Goal: Task Accomplishment & Management: Manage account settings

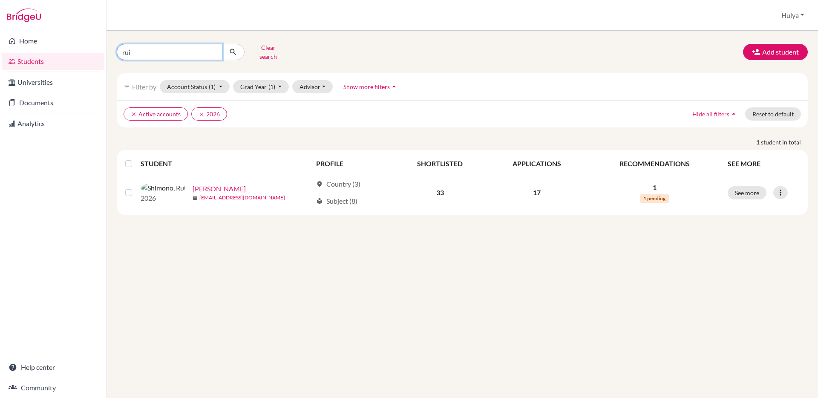
click at [214, 48] on input "rui" at bounding box center [170, 52] width 106 height 16
type input "[PERSON_NAME]"
click button "submit" at bounding box center [233, 52] width 23 height 16
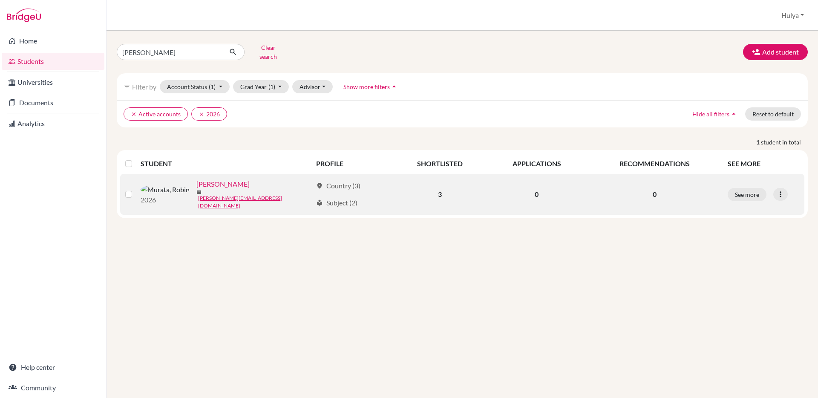
click at [196, 182] on link "[PERSON_NAME]" at bounding box center [222, 184] width 53 height 10
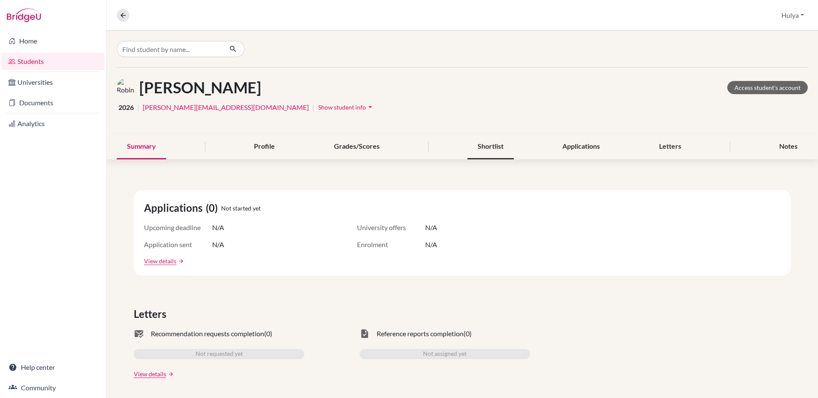
click at [507, 146] on div "Shortlist" at bounding box center [490, 146] width 46 height 25
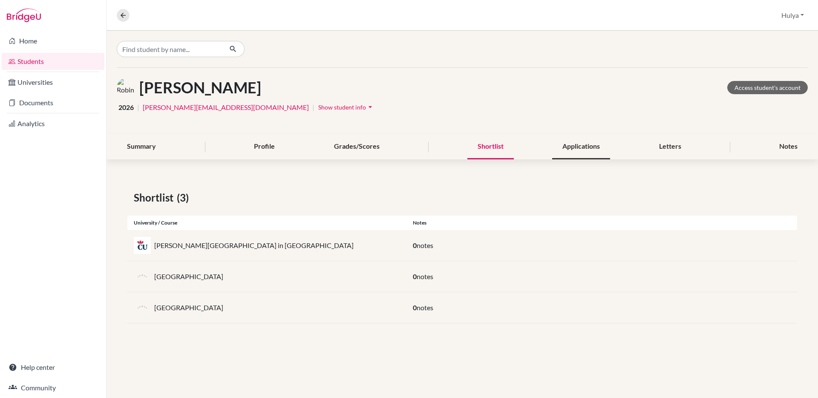
click at [582, 146] on div "Applications" at bounding box center [581, 146] width 58 height 25
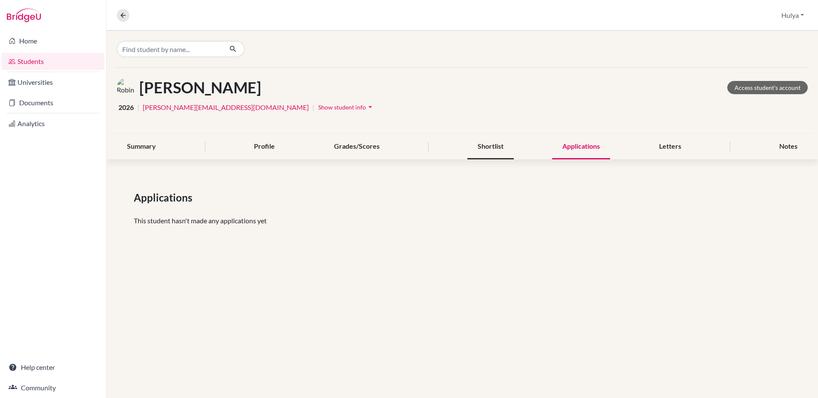
click at [486, 142] on div "Shortlist" at bounding box center [490, 146] width 46 height 25
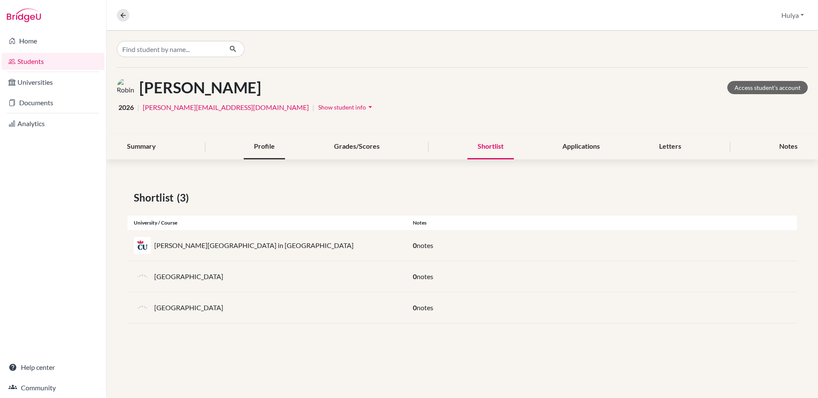
click at [245, 150] on div "Profile" at bounding box center [264, 146] width 41 height 25
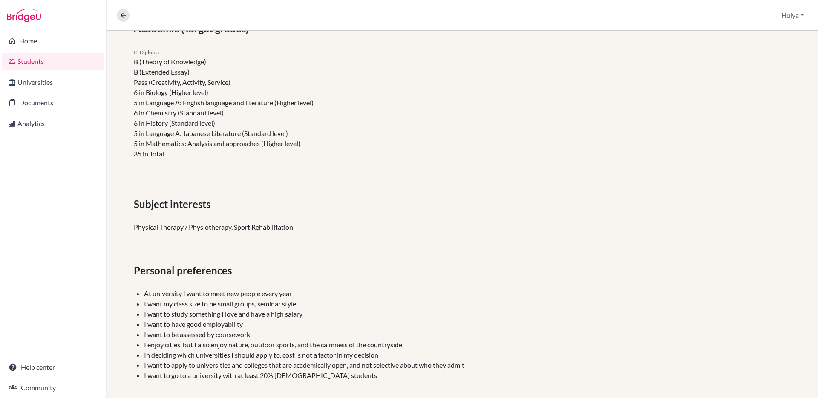
scroll to position [237, 0]
drag, startPoint x: 224, startPoint y: 112, endPoint x: 130, endPoint y: 122, distance: 94.7
click at [130, 122] on div "IB Diploma B (Theory of Knowledge) B (Extended Essay) Pass (Creativity, Activit…" at bounding box center [294, 104] width 335 height 119
click at [138, 120] on li "6 in History (Standard level)" at bounding box center [295, 122] width 322 height 10
drag, startPoint x: 227, startPoint y: 125, endPoint x: 154, endPoint y: 125, distance: 73.2
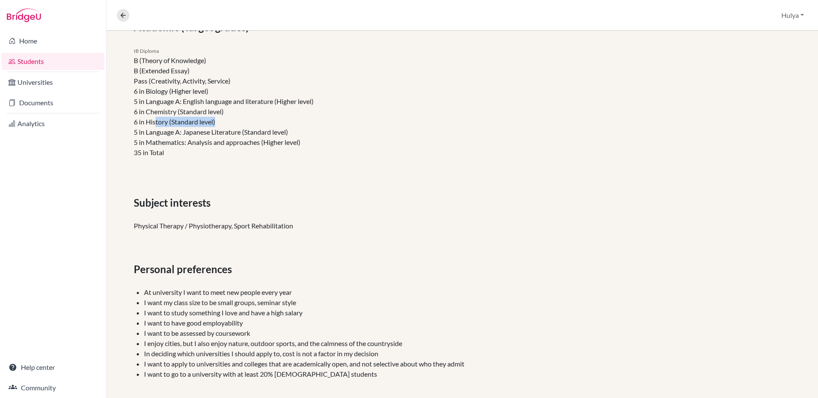
click at [154, 125] on li "6 in History (Standard level)" at bounding box center [295, 122] width 322 height 10
click at [144, 125] on li "6 in History (Standard level)" at bounding box center [295, 122] width 322 height 10
drag, startPoint x: 134, startPoint y: 122, endPoint x: 223, endPoint y: 134, distance: 90.2
click at [223, 134] on ul "B (Theory of Knowledge) B (Extended Essay) Pass (Creativity, Activity, Service)…" at bounding box center [295, 106] width 322 height 102
click at [205, 139] on li "5 in Mathematics: Analysis and approaches (Higher level)" at bounding box center [295, 142] width 322 height 10
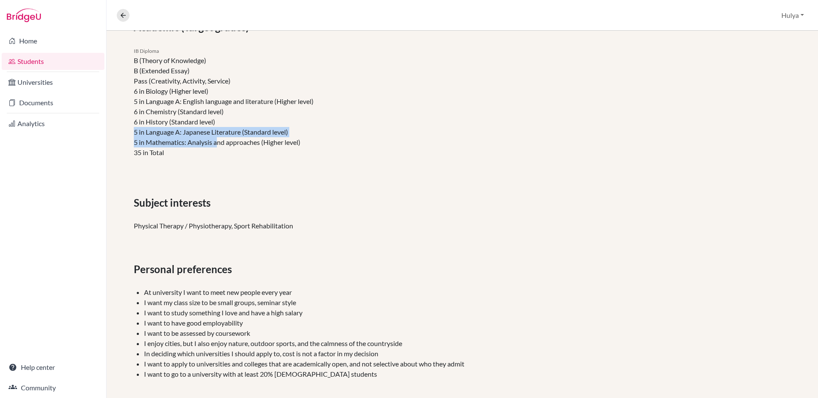
drag, startPoint x: 132, startPoint y: 131, endPoint x: 218, endPoint y: 139, distance: 86.4
click at [218, 139] on div "IB Diploma B (Theory of Knowledge) B (Extended Essay) Pass (Creativity, Activit…" at bounding box center [294, 104] width 335 height 119
click at [218, 139] on li "5 in Mathematics: Analysis and approaches (Higher level)" at bounding box center [295, 142] width 322 height 10
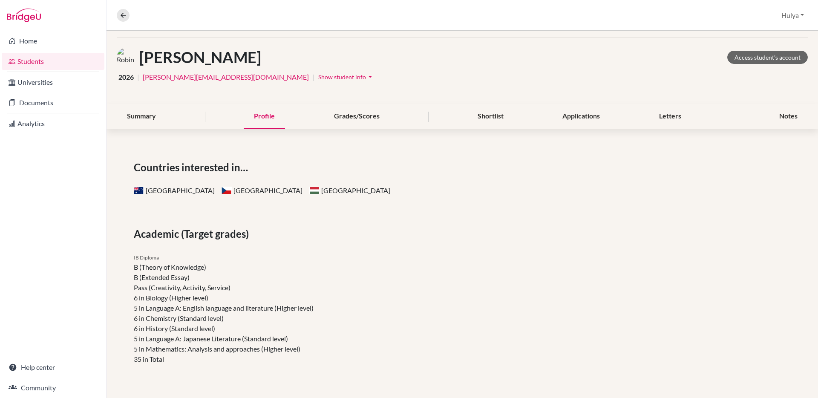
scroll to position [0, 0]
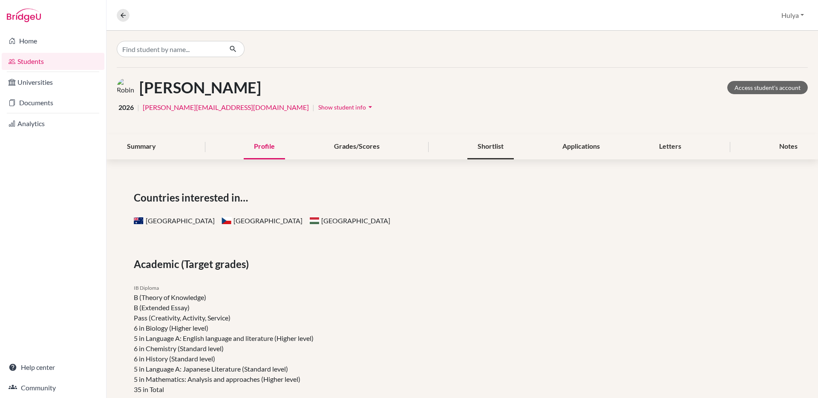
click at [482, 137] on div "Shortlist" at bounding box center [490, 146] width 46 height 25
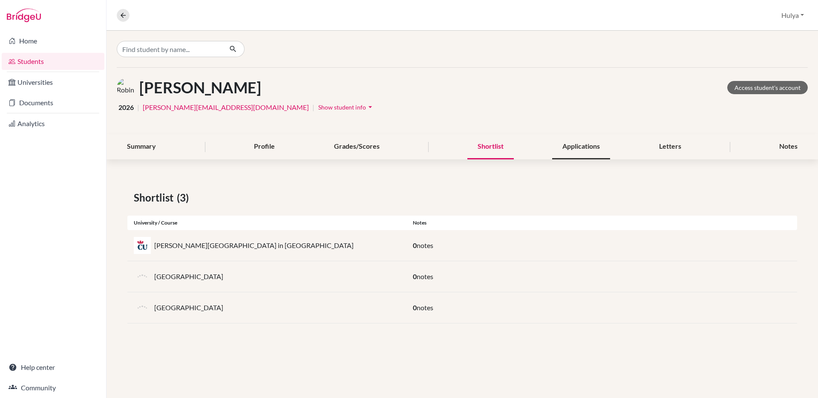
click at [583, 144] on div "Applications" at bounding box center [581, 146] width 58 height 25
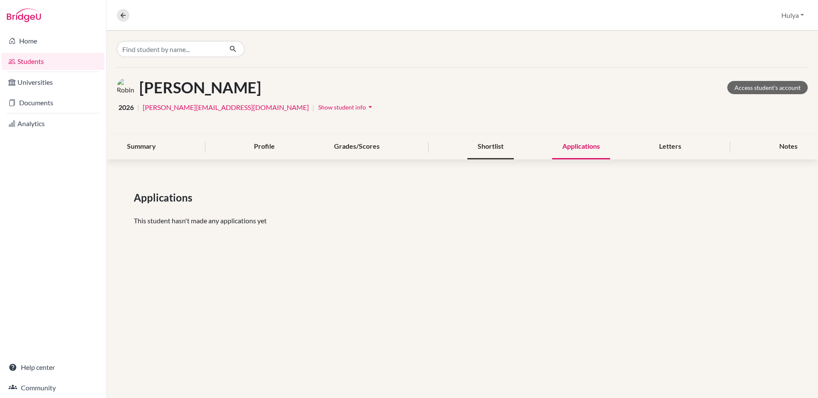
click at [503, 150] on div "Shortlist" at bounding box center [490, 146] width 46 height 25
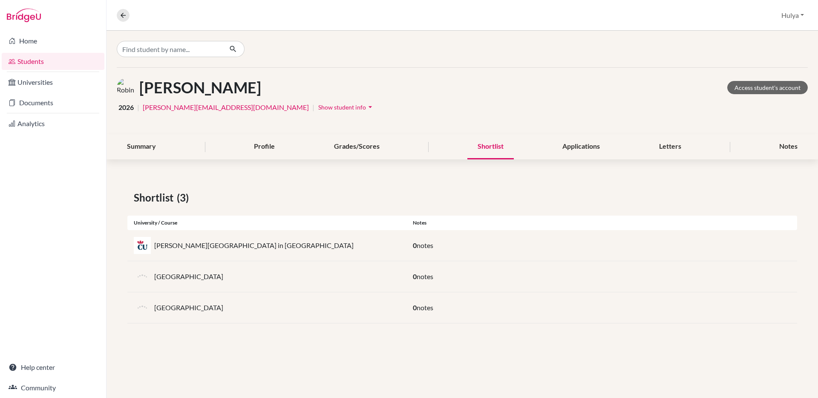
click at [366, 105] on icon "arrow_drop_down" at bounding box center [370, 107] width 9 height 9
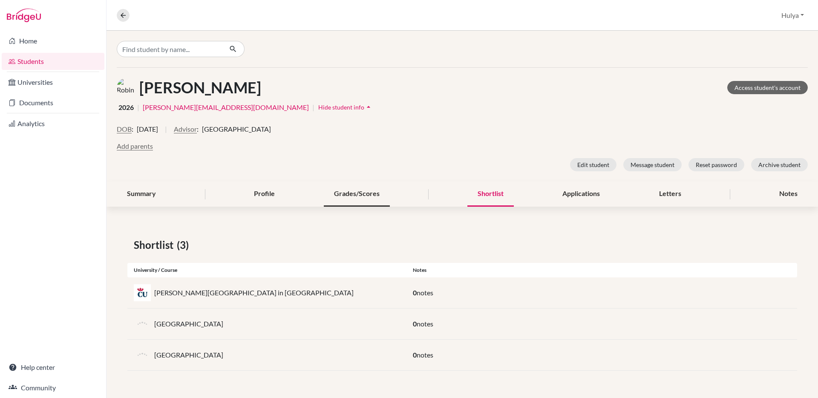
click at [365, 196] on div "Grades/Scores" at bounding box center [357, 193] width 66 height 25
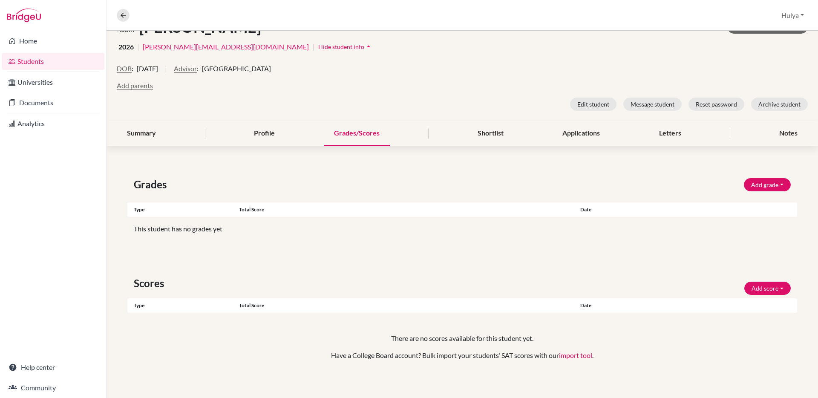
scroll to position [64, 0]
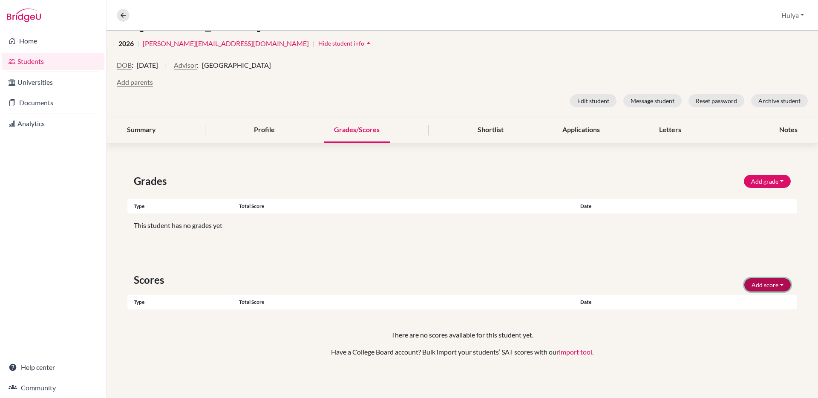
click at [780, 285] on button "Add score" at bounding box center [767, 284] width 46 height 13
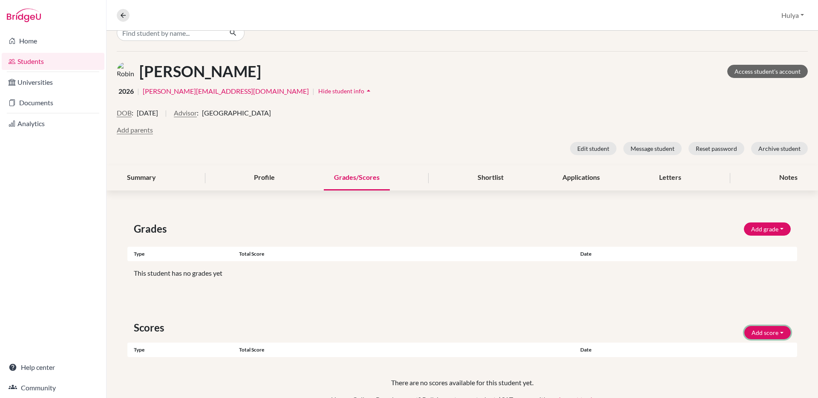
scroll to position [0, 0]
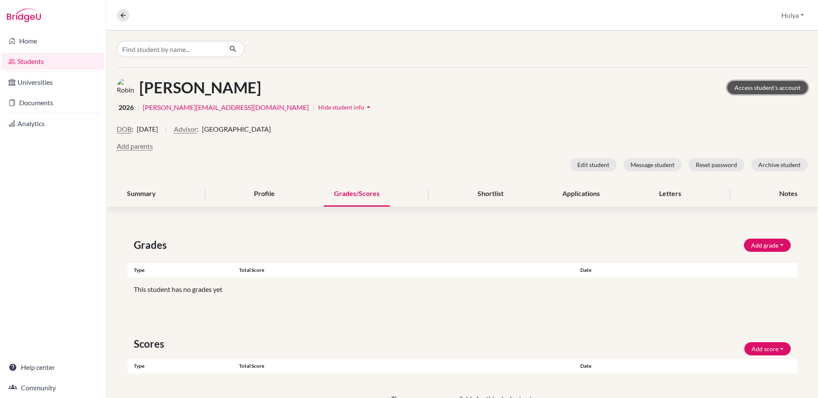
click at [774, 89] on link "Access student's account" at bounding box center [767, 87] width 80 height 13
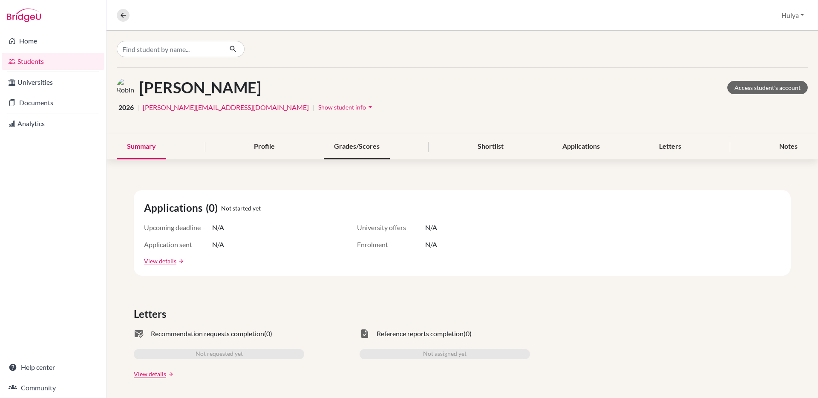
click at [387, 149] on div "Grades/Scores" at bounding box center [357, 146] width 66 height 25
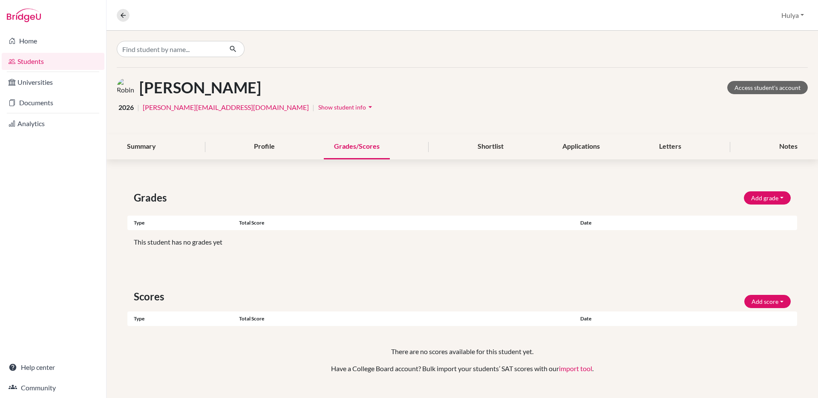
scroll to position [17, 0]
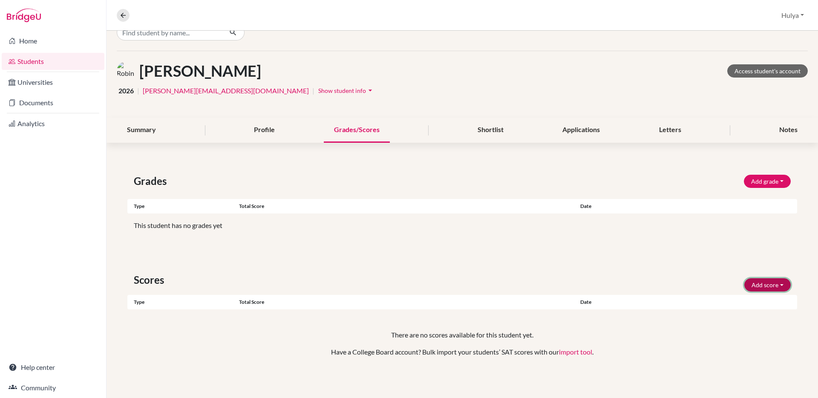
click at [776, 286] on button "Add score" at bounding box center [767, 284] width 46 height 13
click at [742, 316] on button "TOEFL" at bounding box center [755, 317] width 67 height 14
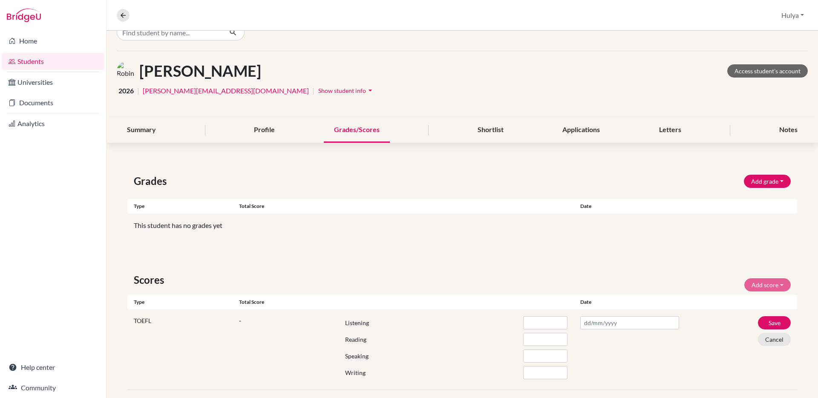
scroll to position [97, 0]
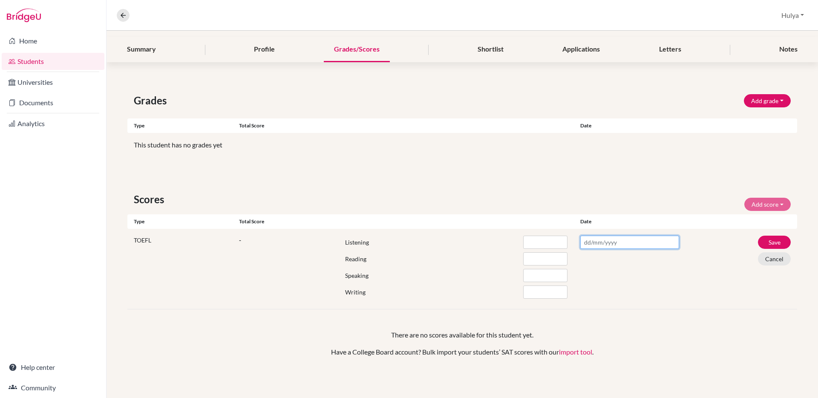
click at [591, 243] on input "text" at bounding box center [629, 242] width 99 height 13
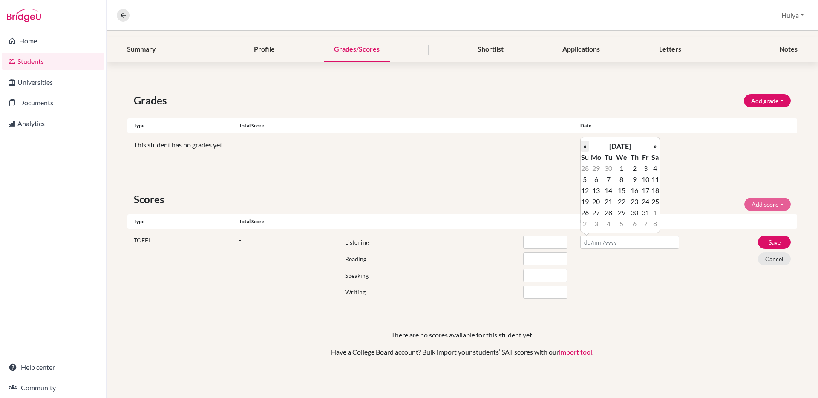
click at [587, 149] on th "«" at bounding box center [584, 146] width 9 height 11
drag, startPoint x: 646, startPoint y: 168, endPoint x: 656, endPoint y: 170, distance: 9.9
click at [656, 170] on tr "27 28 29 30 31 1 2" at bounding box center [619, 168] width 79 height 11
click at [656, 170] on td "2" at bounding box center [655, 168] width 9 height 11
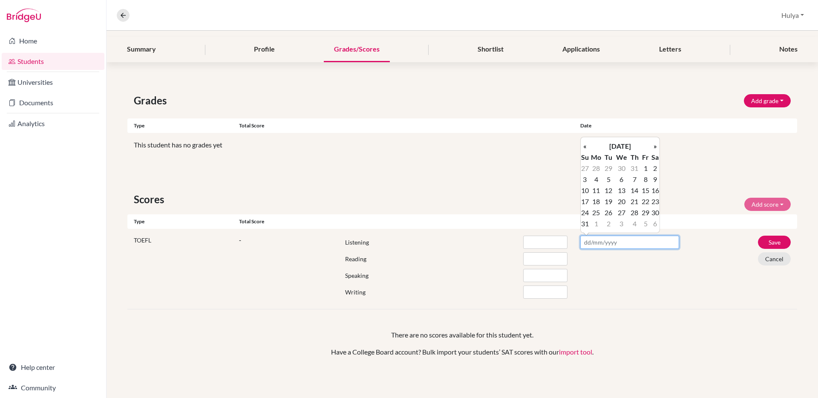
type input "02/08/2025"
click at [537, 242] on input "number" at bounding box center [545, 242] width 44 height 13
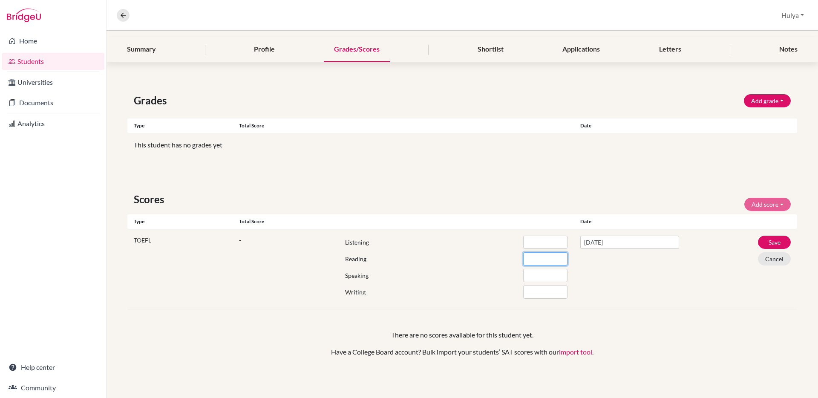
click at [550, 261] on input "number" at bounding box center [545, 258] width 44 height 13
type input "23"
click at [597, 271] on div "02/08/2025" at bounding box center [630, 269] width 112 height 66
click at [549, 244] on input "number" at bounding box center [545, 242] width 44 height 13
click at [541, 262] on input "23" at bounding box center [545, 258] width 44 height 13
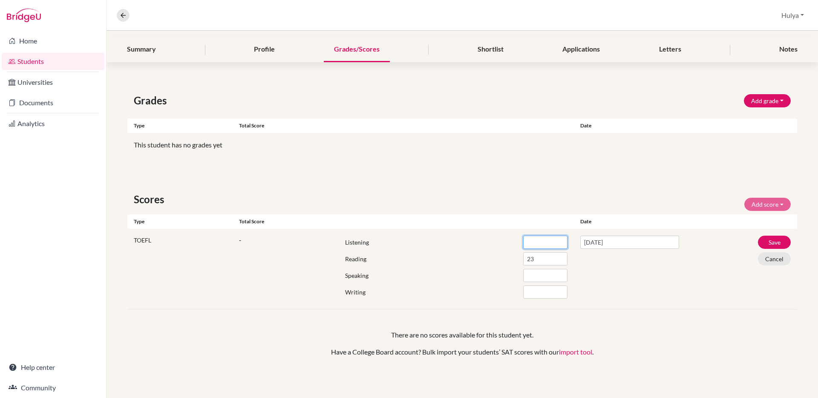
click at [537, 242] on input "number" at bounding box center [545, 242] width 44 height 13
type input "25"
click at [534, 271] on input "number" at bounding box center [545, 275] width 44 height 13
type input "26"
click at [534, 287] on input "number" at bounding box center [545, 291] width 44 height 13
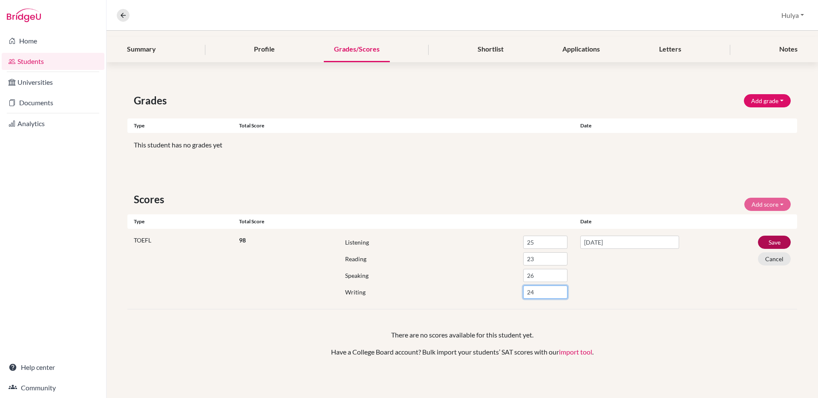
type input "24"
click at [771, 241] on button "Save" at bounding box center [774, 242] width 33 height 13
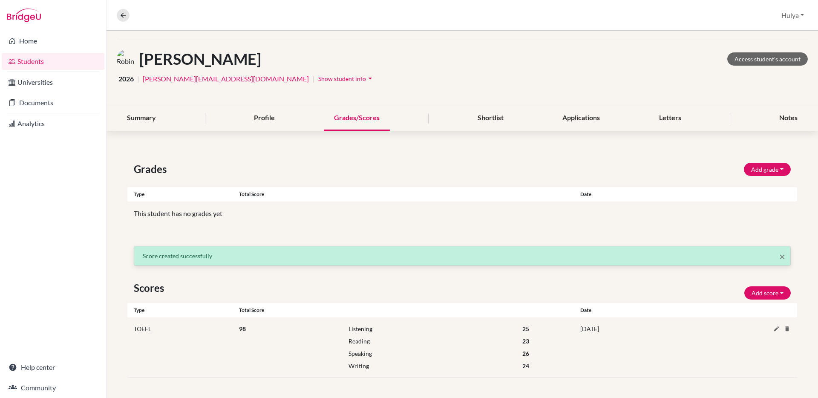
click at [624, 351] on div "02 August 2025" at bounding box center [670, 347] width 192 height 46
click at [778, 328] on icon at bounding box center [776, 328] width 6 height 6
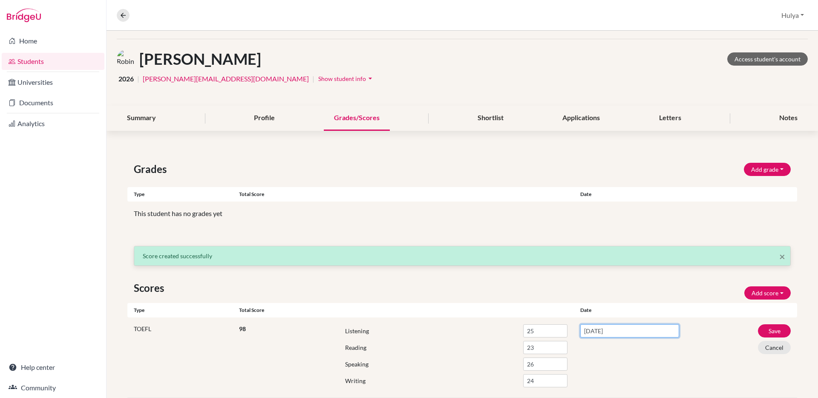
click at [591, 331] on input "02/8/2025" at bounding box center [629, 330] width 99 height 13
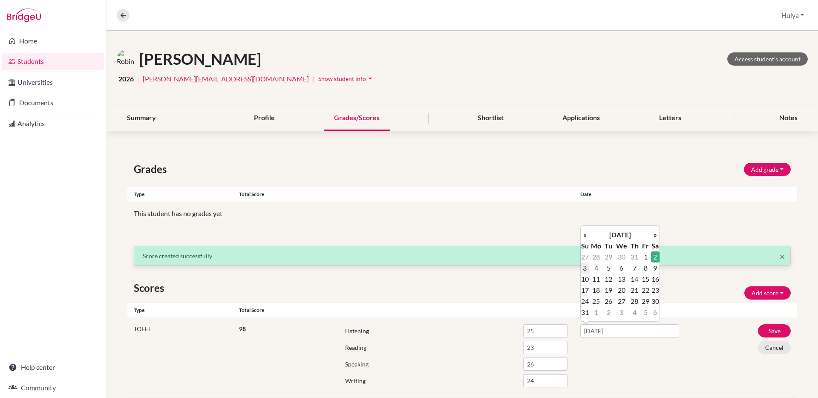
click at [585, 268] on td "3" at bounding box center [584, 267] width 9 height 11
type input "03/08/2025"
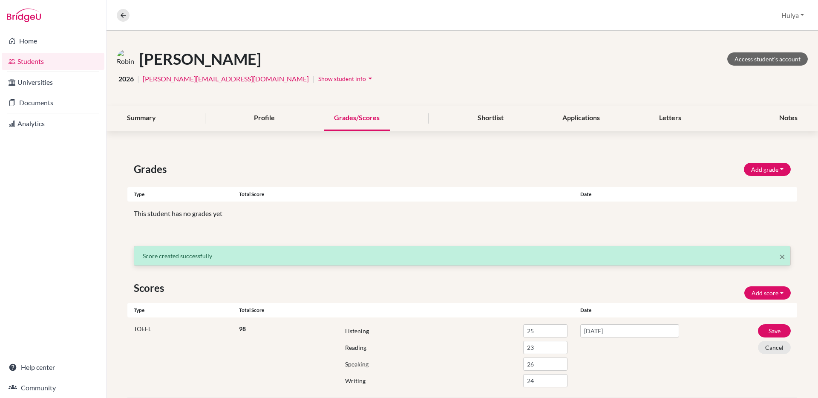
click at [685, 364] on div "03/08/2025" at bounding box center [630, 357] width 112 height 66
click at [771, 326] on button "Save" at bounding box center [774, 330] width 33 height 13
click at [304, 223] on div "Grades Add grade IB Predicted 4.0 GPA Weighted GPA Type Total score Date Unsupp…" at bounding box center [462, 193] width 657 height 64
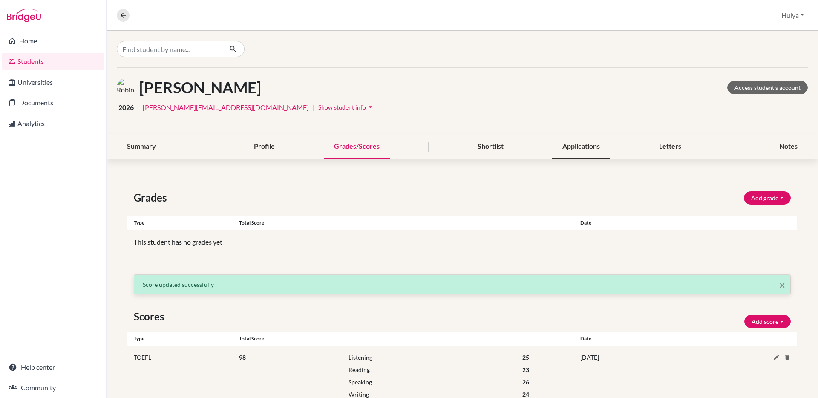
click at [589, 136] on div "Applications" at bounding box center [581, 146] width 58 height 25
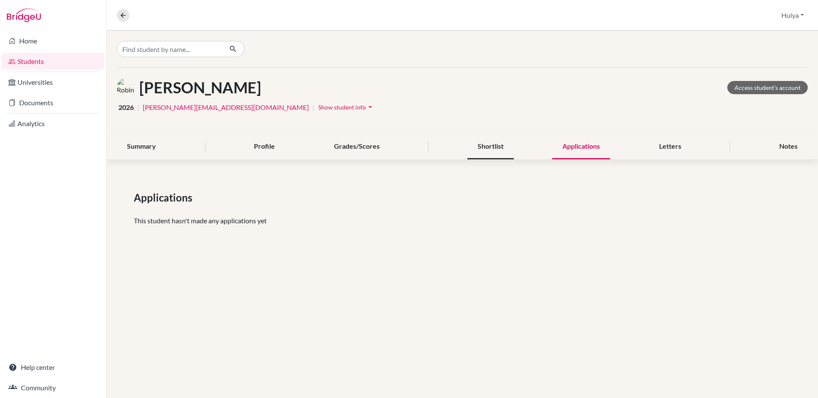
click at [488, 153] on div "Shortlist" at bounding box center [490, 146] width 46 height 25
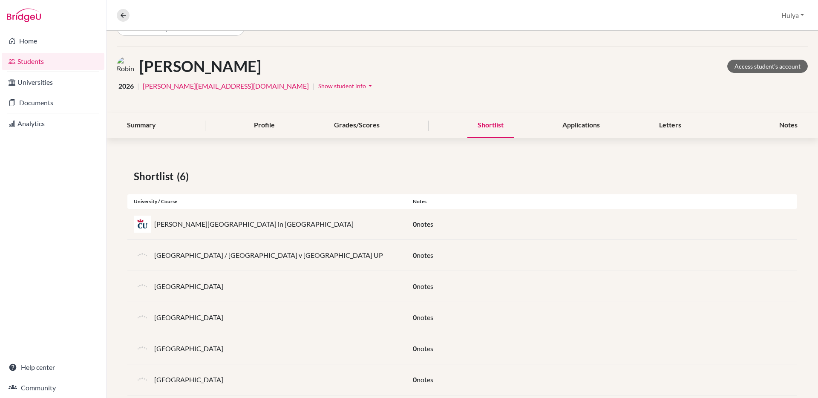
scroll to position [39, 0]
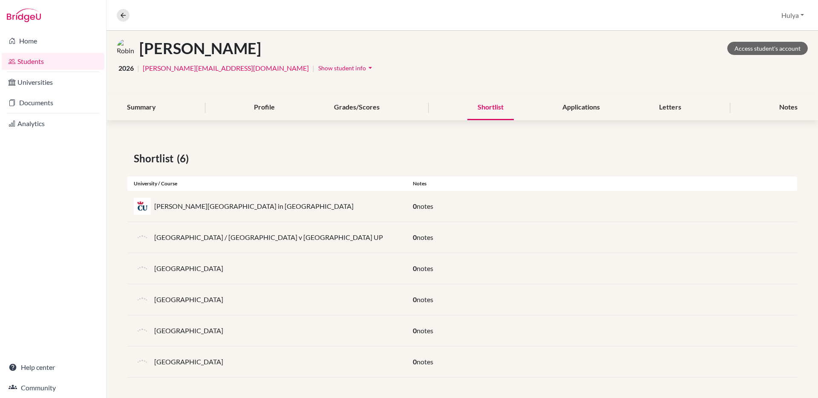
click at [552, 145] on div "Shortlist (6) University / Course Notes Charles University in Prague 0 notes Pa…" at bounding box center [461, 263] width 711 height 267
